Goal: Navigation & Orientation: Find specific page/section

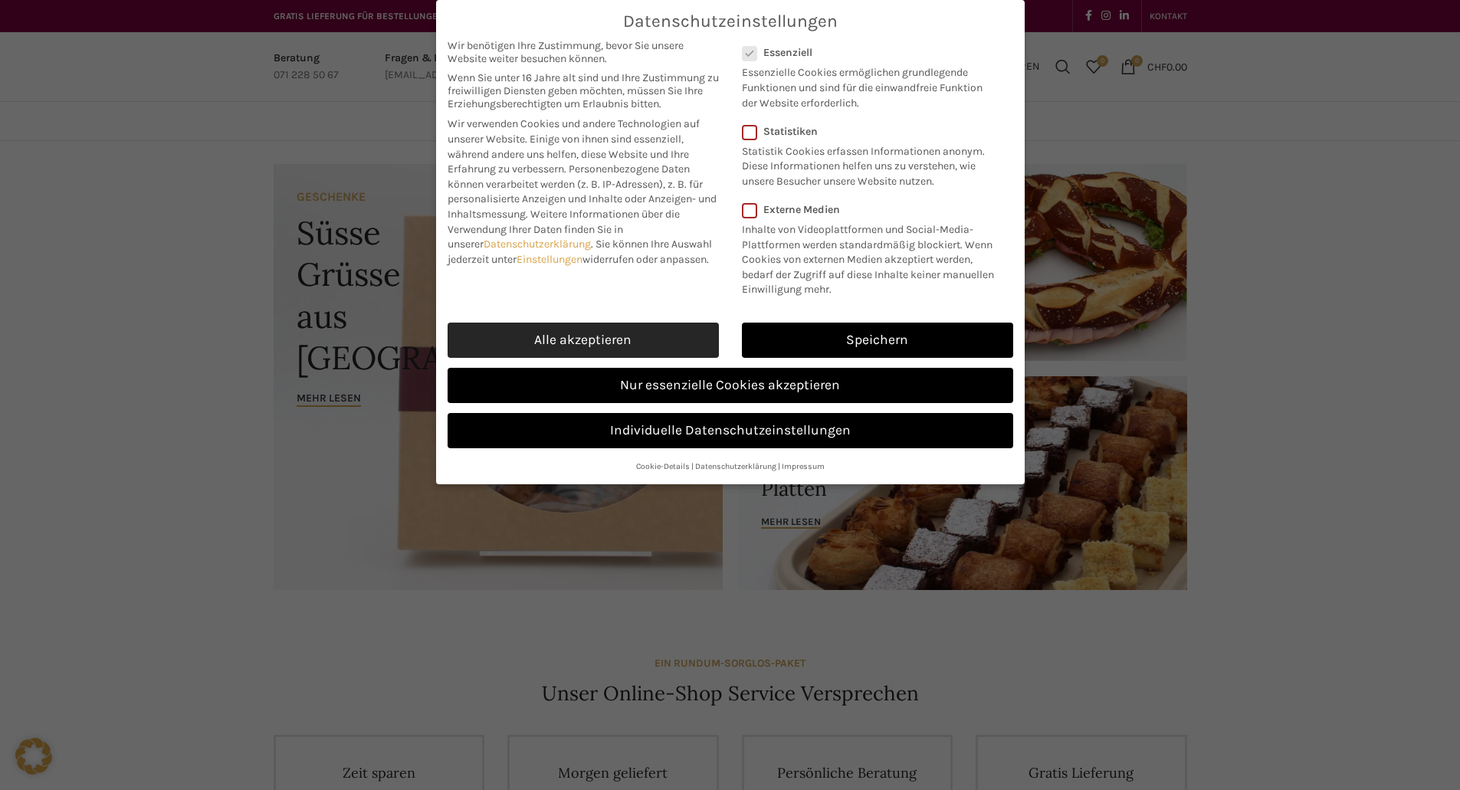
click at [691, 329] on link "Alle akzeptieren" at bounding box center [583, 340] width 271 height 35
checkbox input "true"
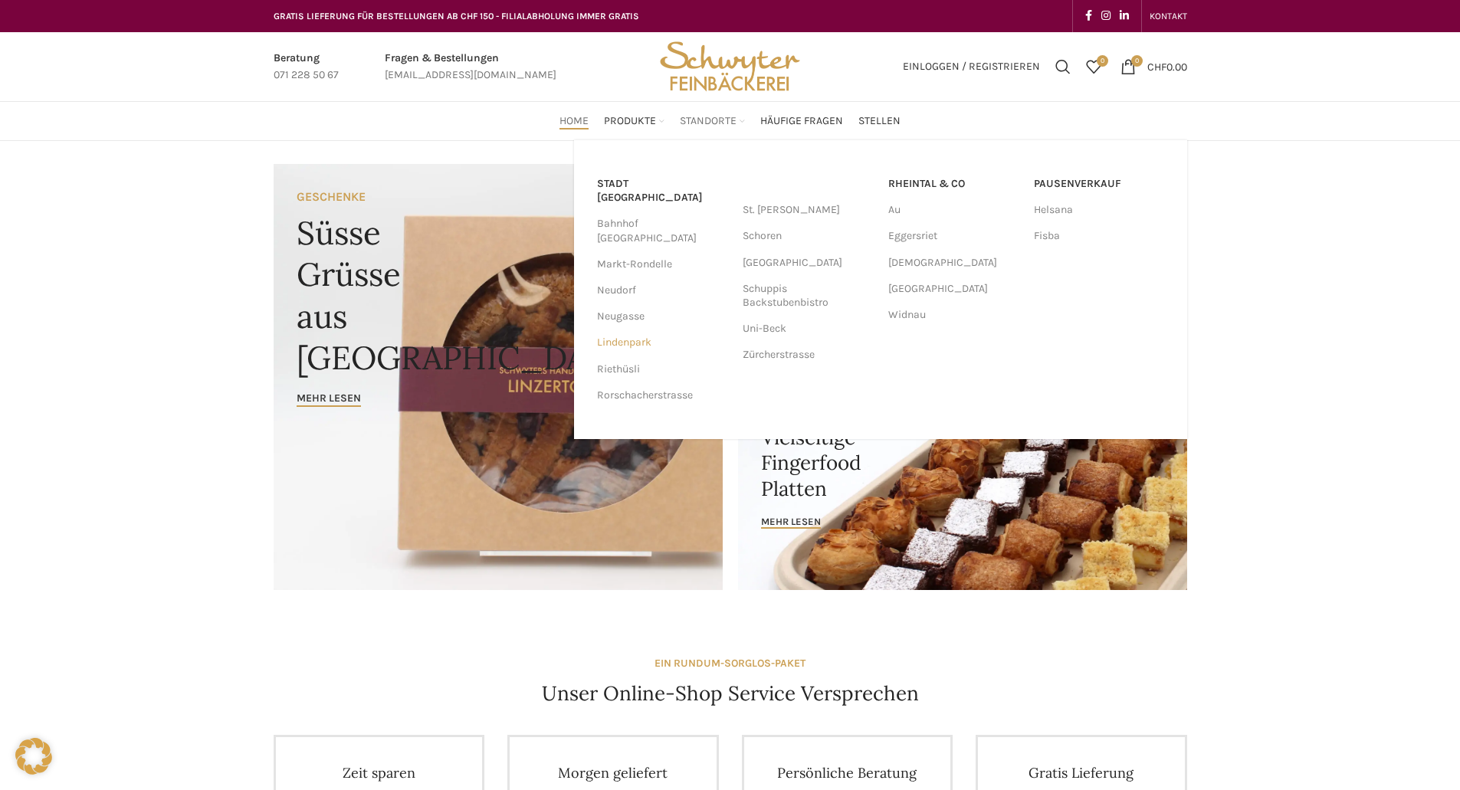
click at [625, 330] on link "Lindenpark" at bounding box center [662, 343] width 130 height 26
